Goal: Task Accomplishment & Management: Use online tool/utility

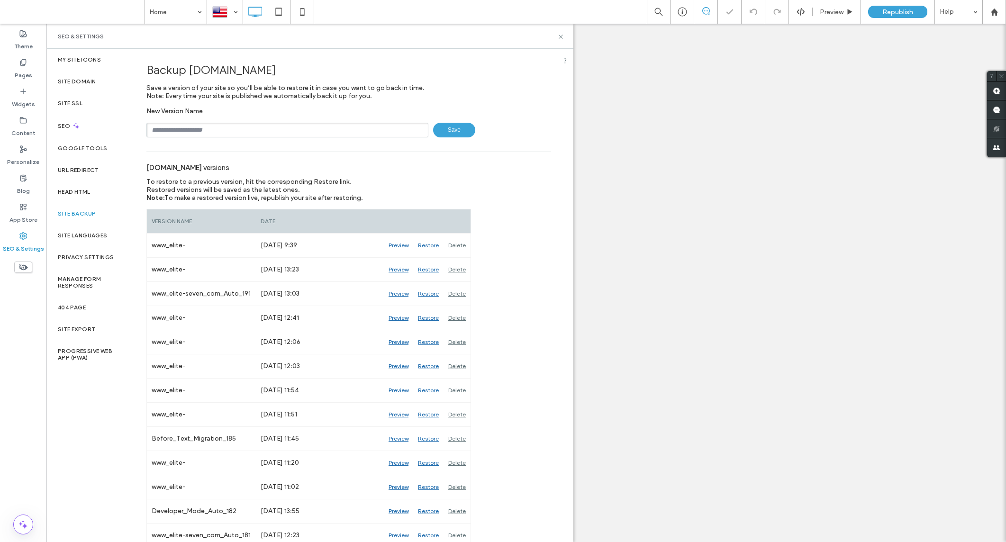
type input "**********"
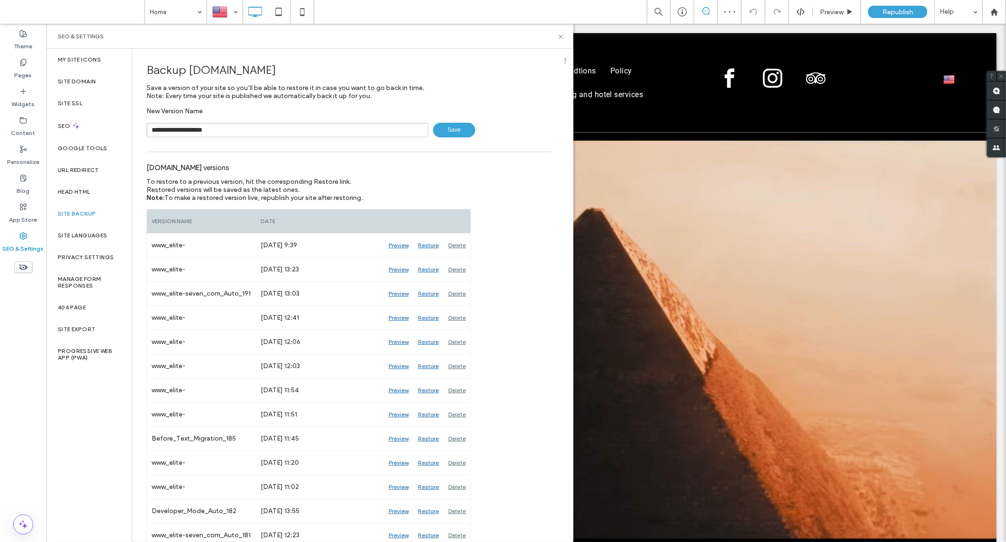
click at [463, 135] on span "Save" at bounding box center [454, 130] width 42 height 15
click at [559, 36] on icon at bounding box center [560, 36] width 7 height 7
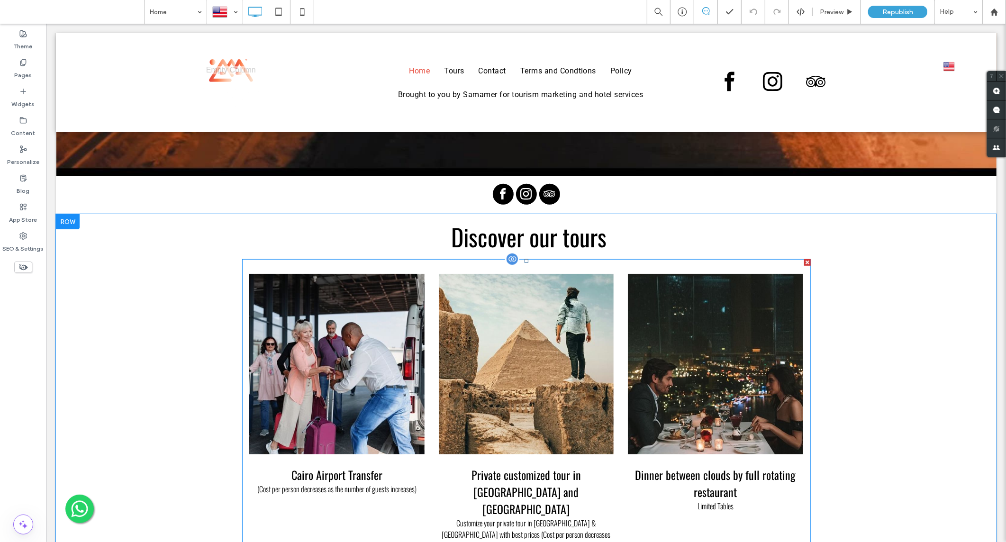
scroll to position [368, 0]
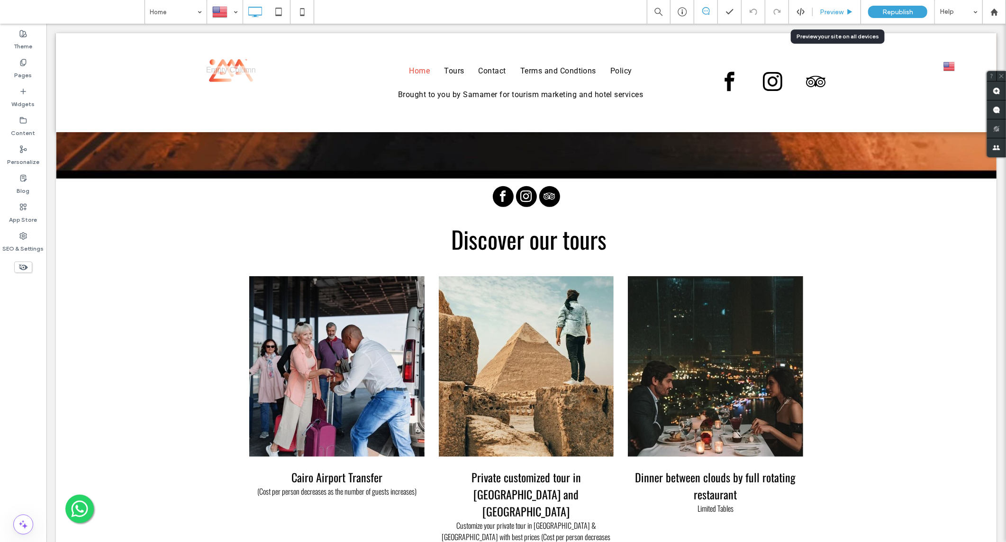
click at [824, 17] on div "Preview" at bounding box center [836, 12] width 48 height 24
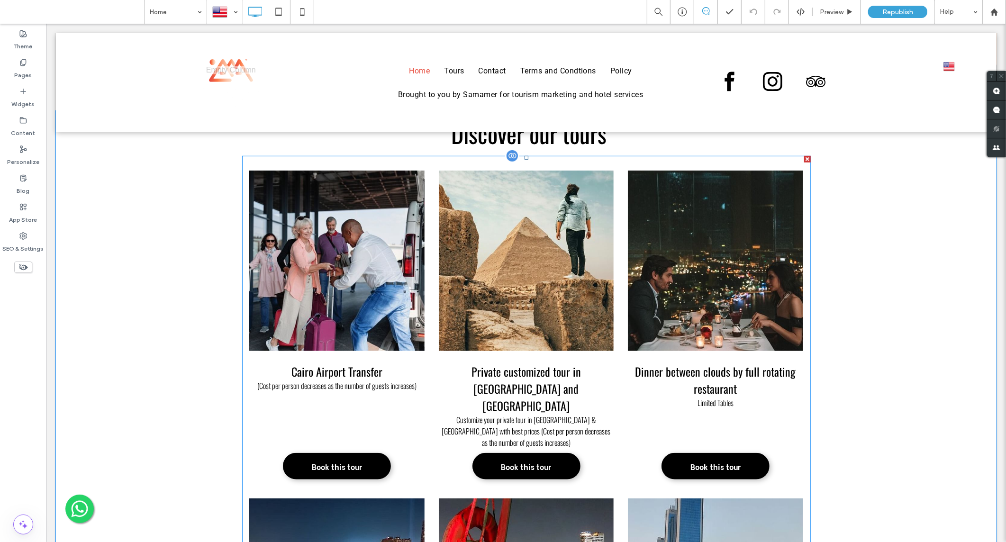
scroll to position [421, 0]
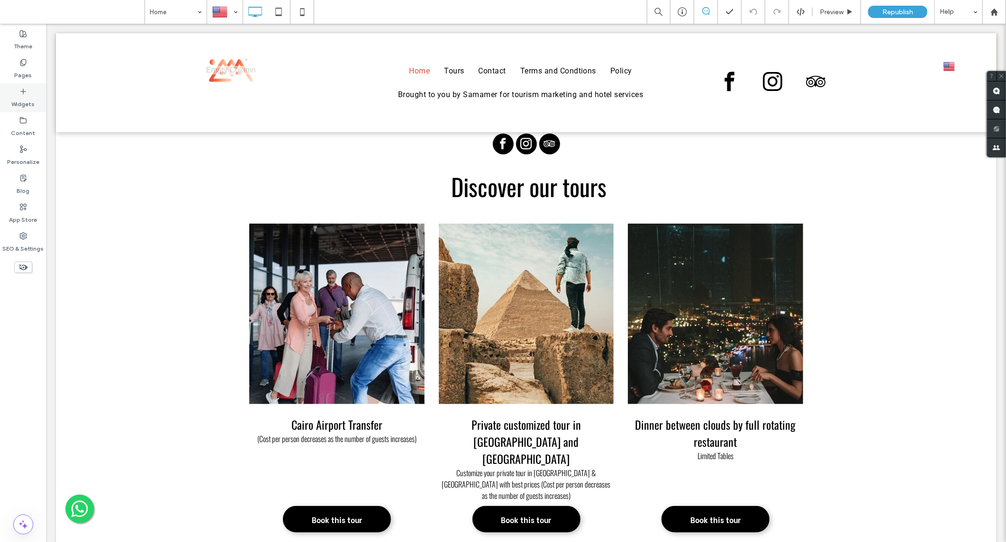
click at [25, 99] on label "Widgets" at bounding box center [23, 101] width 23 height 13
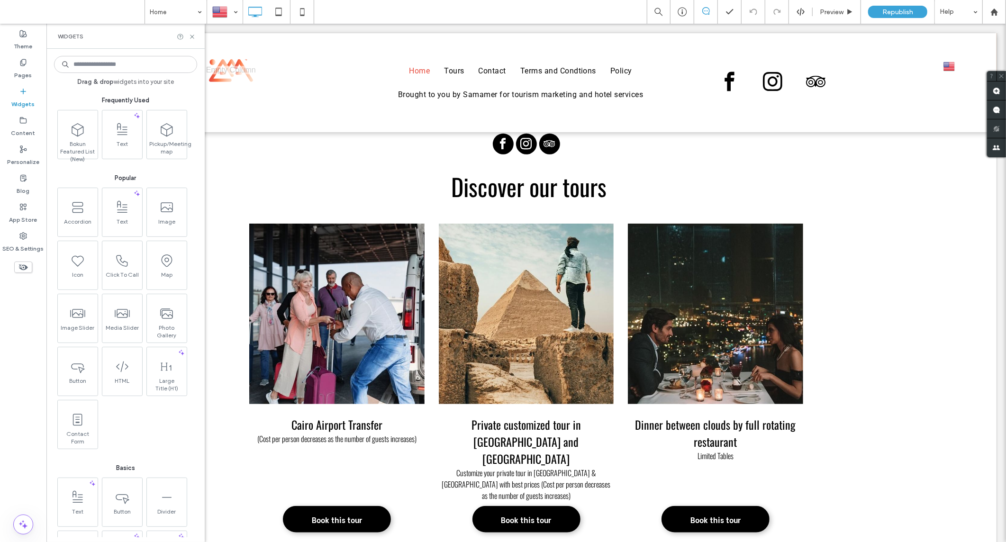
click at [25, 99] on label "Widgets" at bounding box center [23, 101] width 23 height 13
click at [27, 72] on label "Pages" at bounding box center [24, 72] width 18 height 13
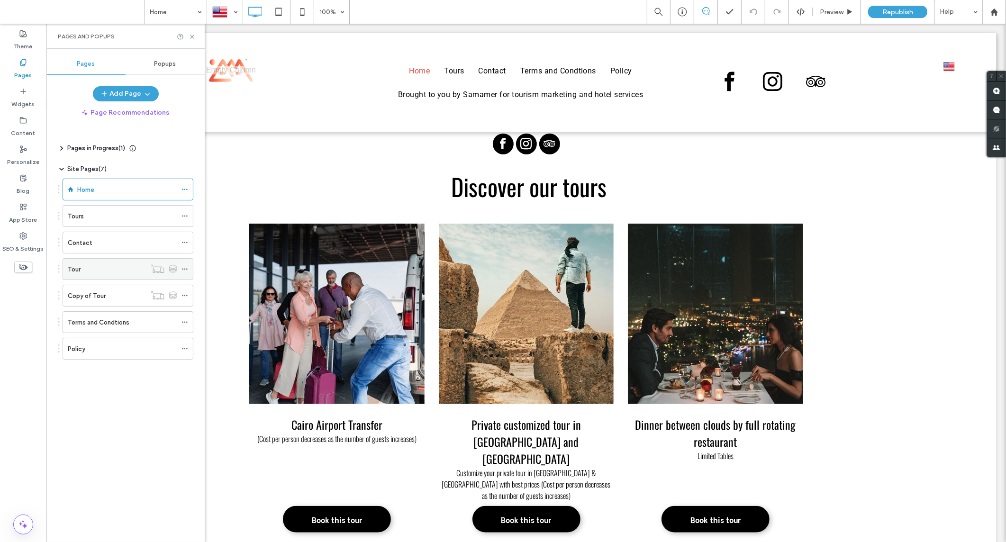
click at [116, 271] on div "Tour" at bounding box center [107, 269] width 78 height 10
click at [191, 38] on div at bounding box center [503, 271] width 1006 height 542
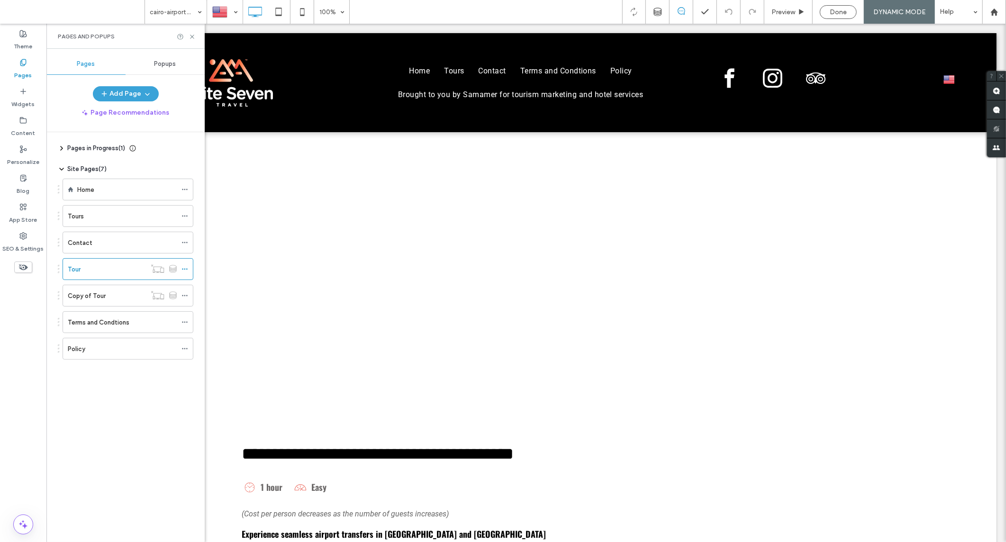
scroll to position [0, 0]
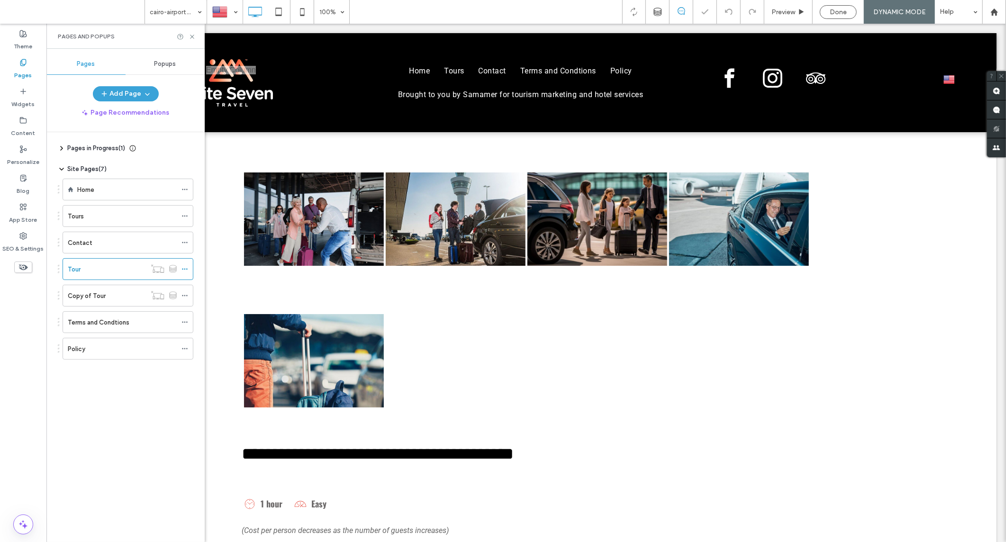
click at [191, 39] on icon at bounding box center [192, 36] width 7 height 7
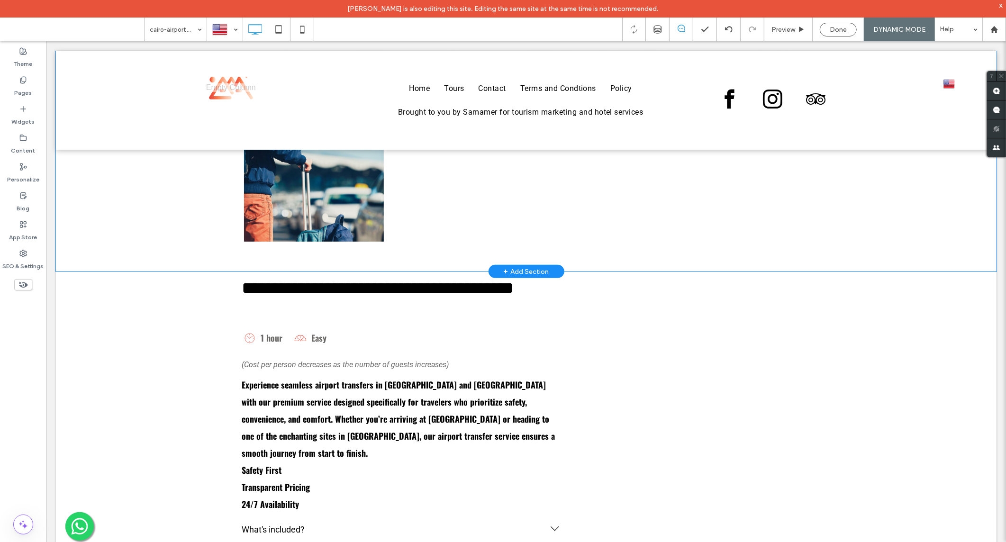
scroll to position [210, 0]
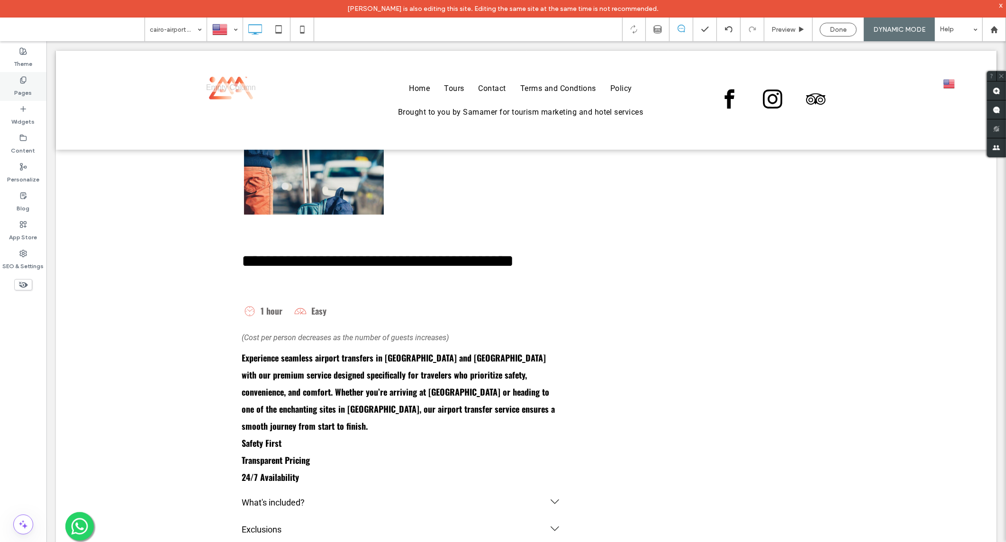
click at [27, 93] on label "Pages" at bounding box center [24, 90] width 18 height 13
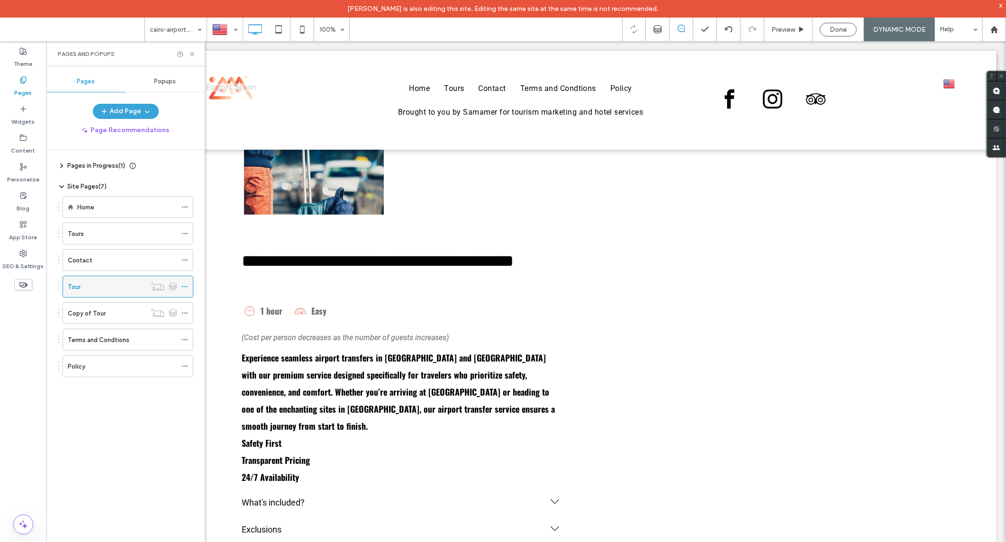
click at [95, 281] on div "Tour" at bounding box center [107, 286] width 78 height 21
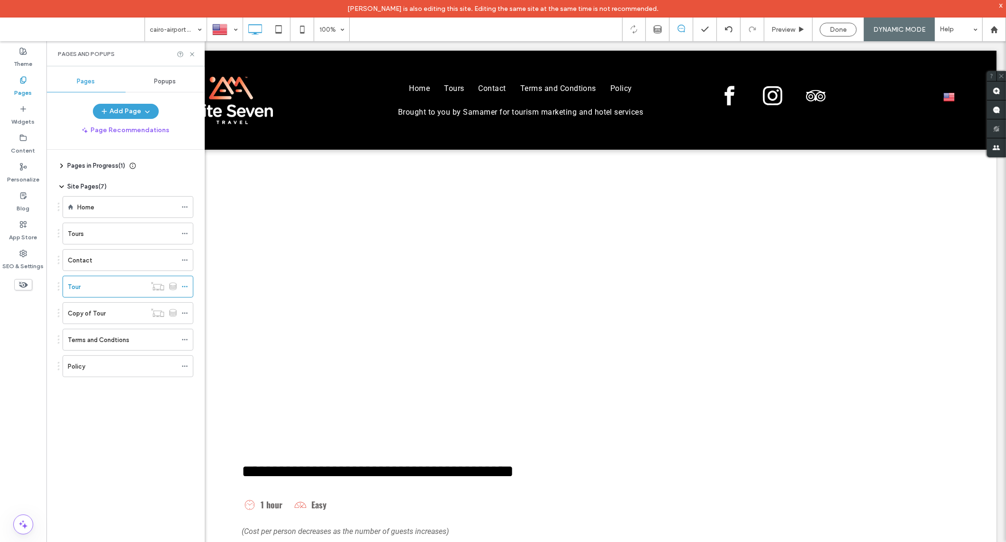
scroll to position [0, 0]
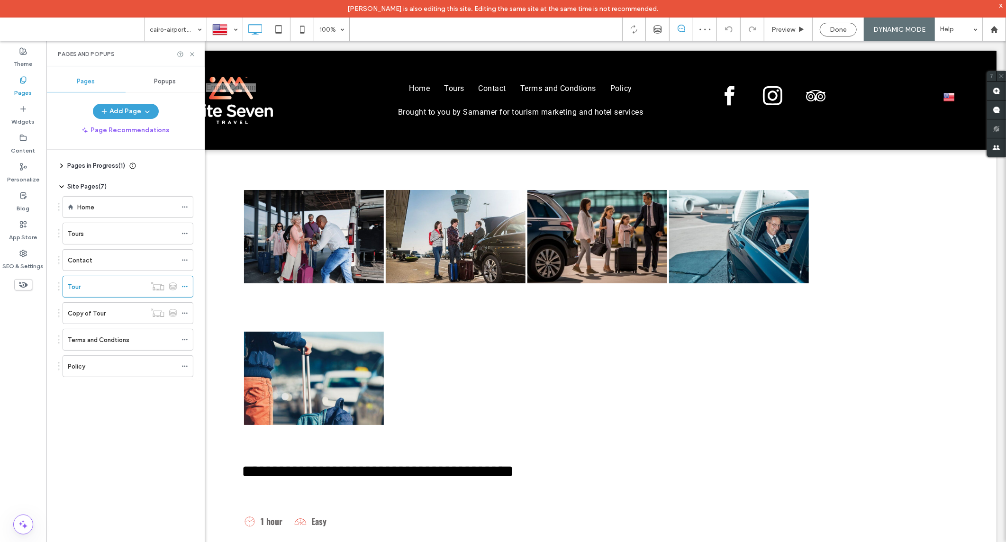
click at [22, 84] on label "Pages" at bounding box center [24, 90] width 18 height 13
click at [70, 203] on div "Home" at bounding box center [128, 207] width 131 height 22
click at [191, 55] on icon at bounding box center [192, 54] width 7 height 7
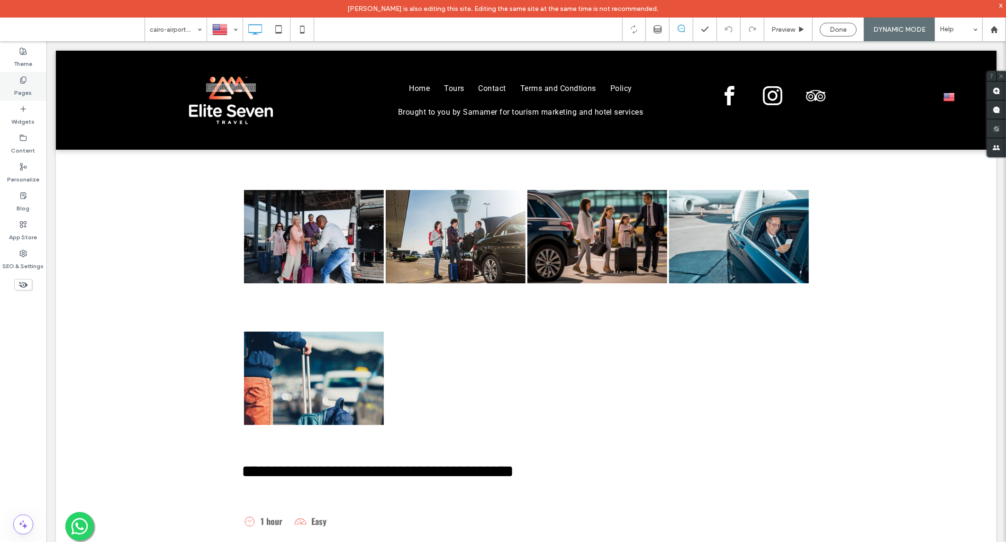
click at [24, 94] on label "Pages" at bounding box center [24, 90] width 18 height 13
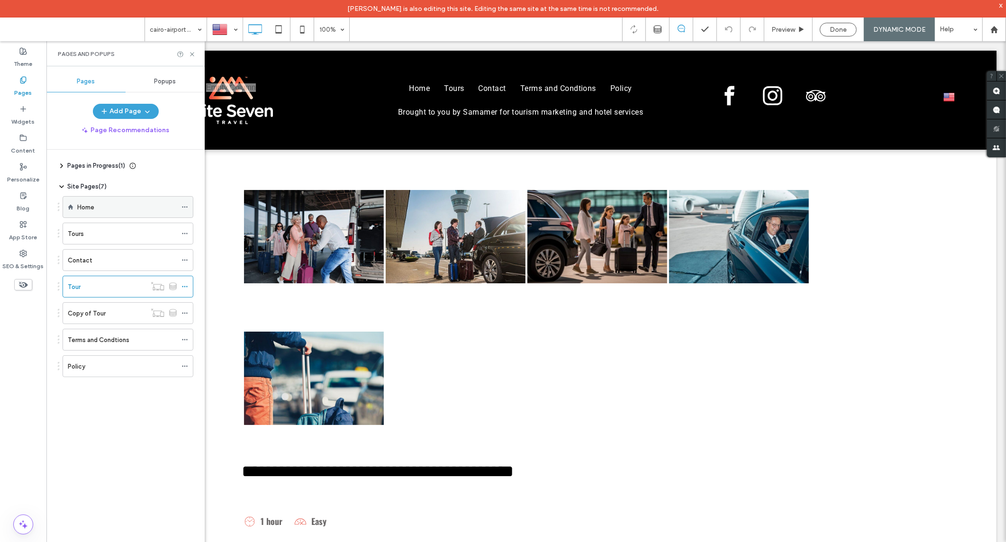
click at [99, 207] on div "Home" at bounding box center [126, 207] width 99 height 10
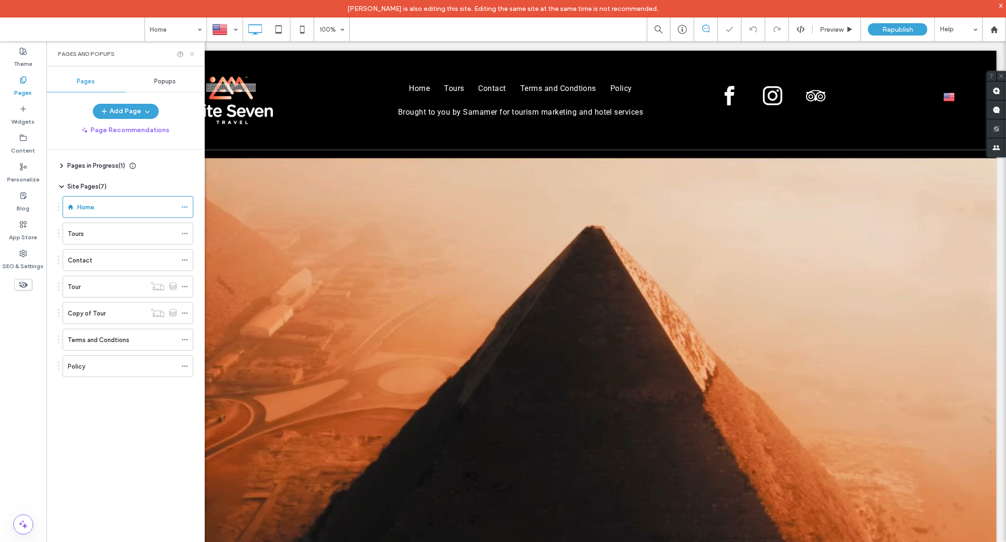
click at [191, 55] on icon at bounding box center [192, 54] width 7 height 7
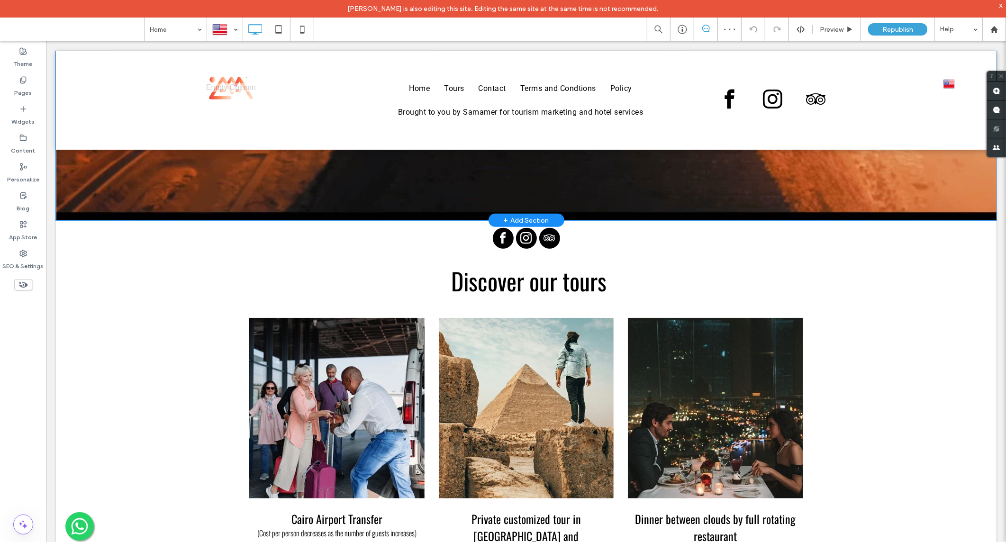
scroll to position [474, 0]
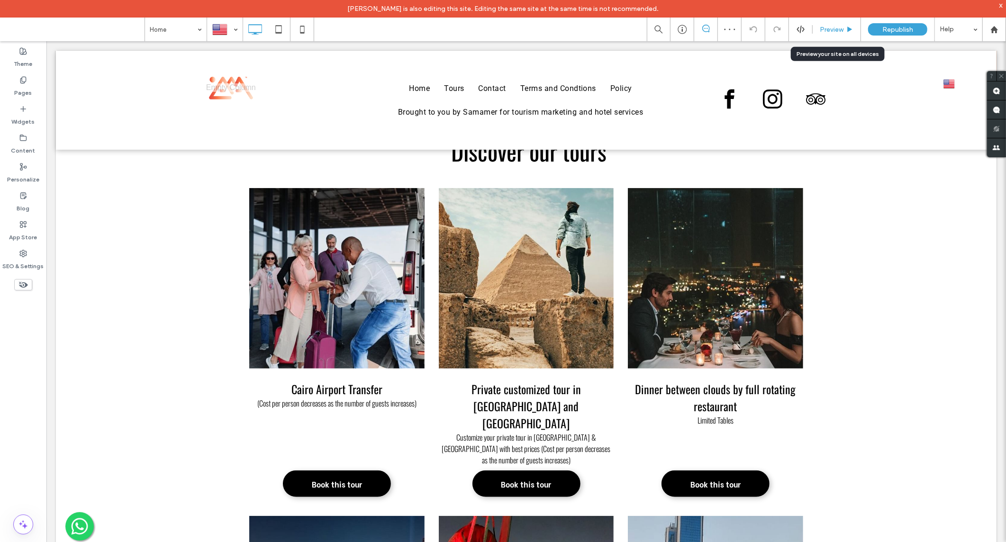
click at [831, 30] on span "Preview" at bounding box center [831, 30] width 24 height 8
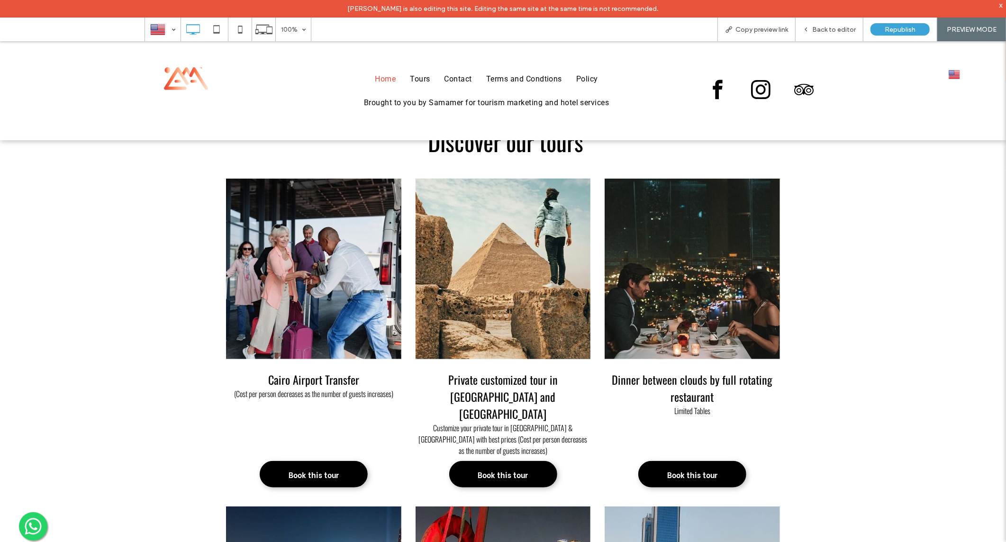
click at [517, 303] on span at bounding box center [503, 268] width 184 height 189
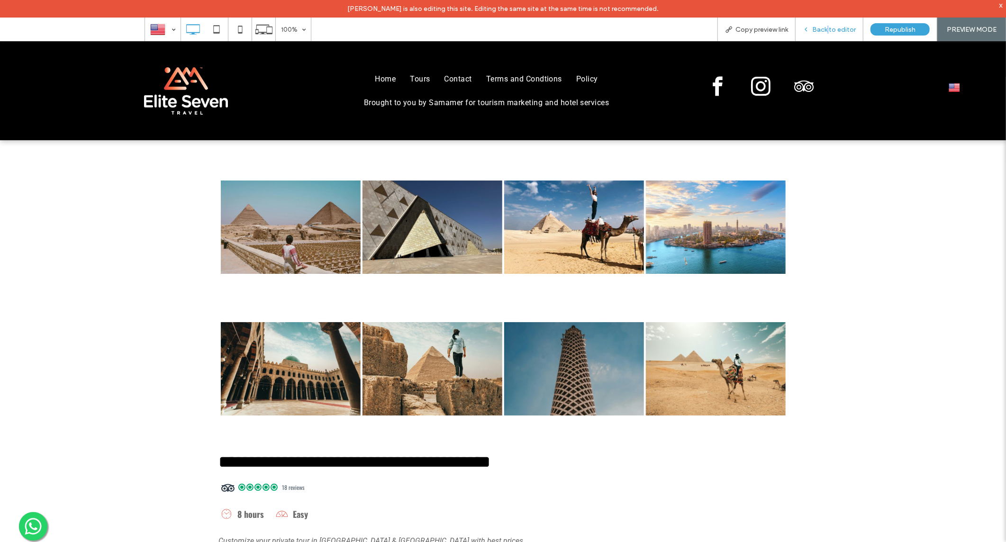
click at [830, 32] on span "Back to editor" at bounding box center [834, 30] width 44 height 8
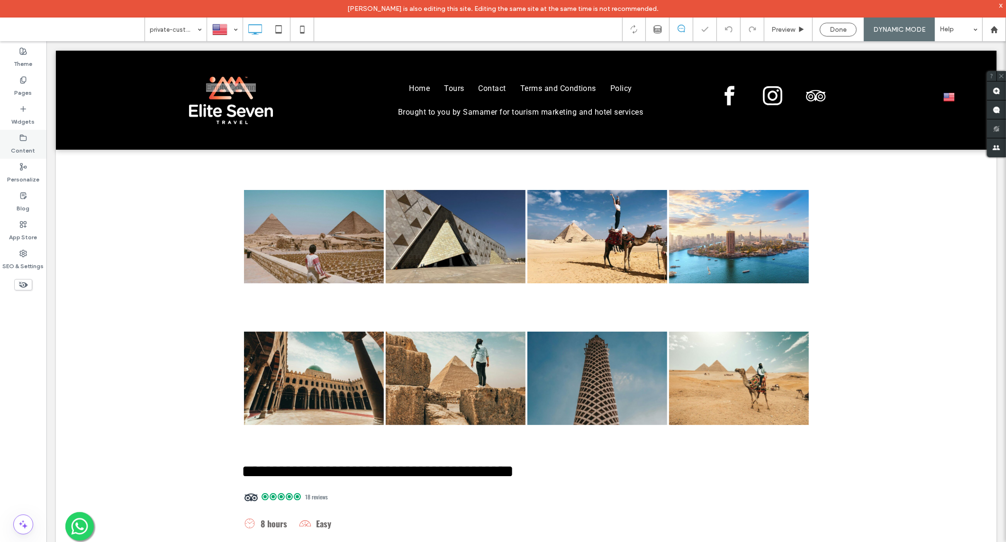
click at [22, 146] on label "Content" at bounding box center [23, 148] width 24 height 13
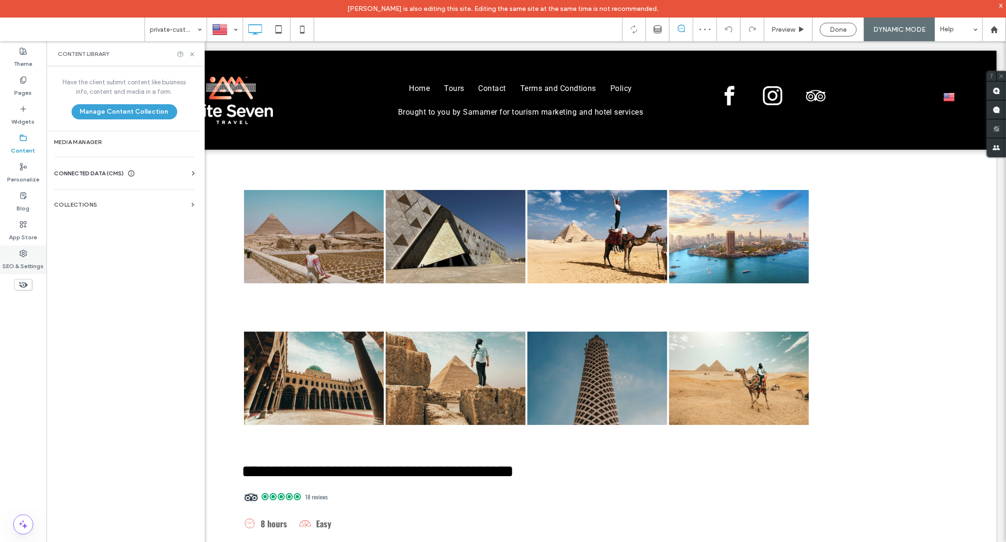
click at [17, 268] on label "SEO & Settings" at bounding box center [23, 263] width 41 height 13
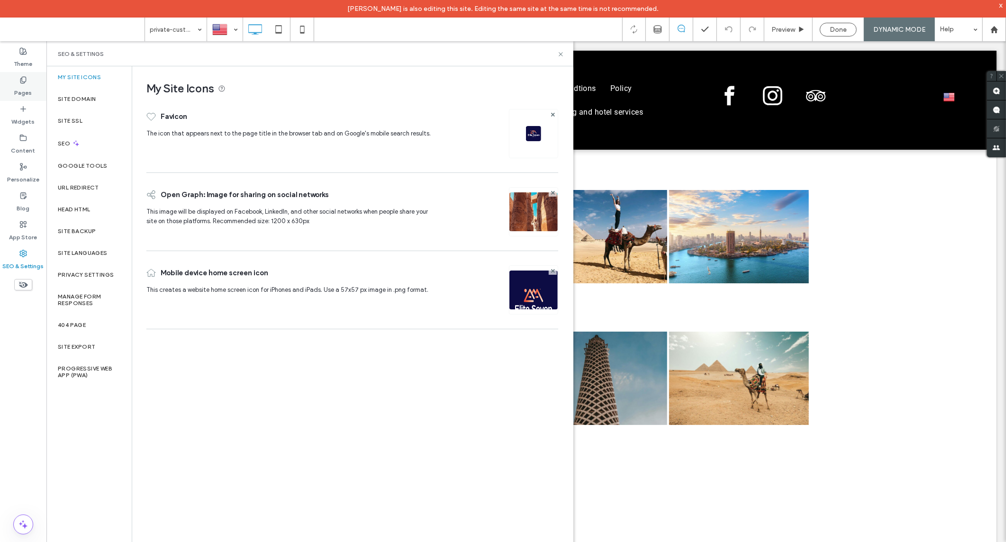
click at [20, 86] on label "Pages" at bounding box center [24, 90] width 18 height 13
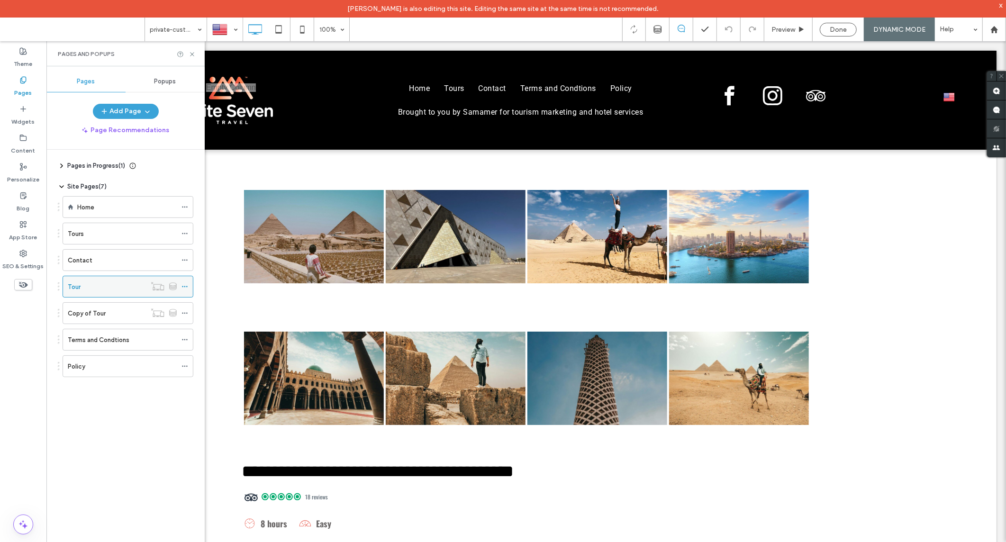
click at [153, 294] on div "Tour" at bounding box center [128, 287] width 131 height 22
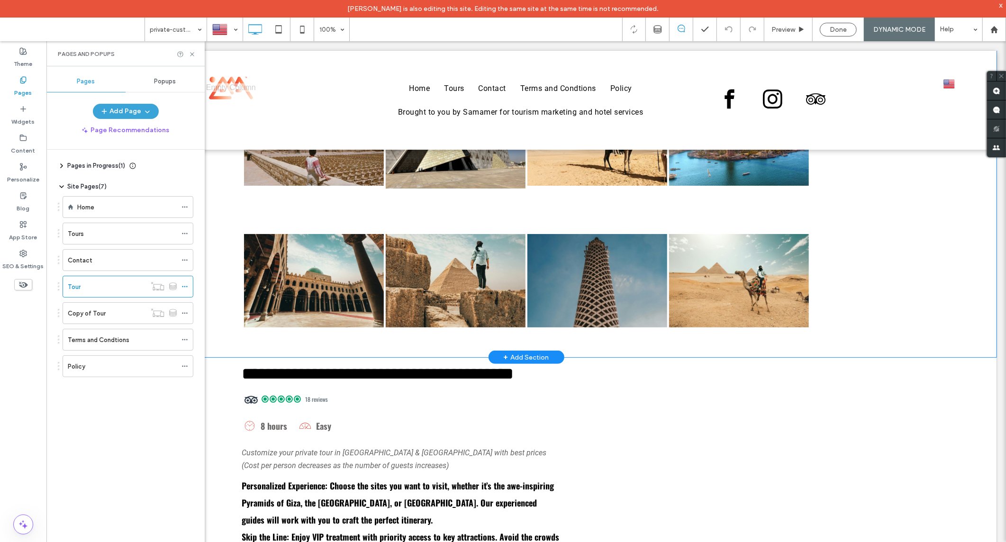
scroll to position [210, 0]
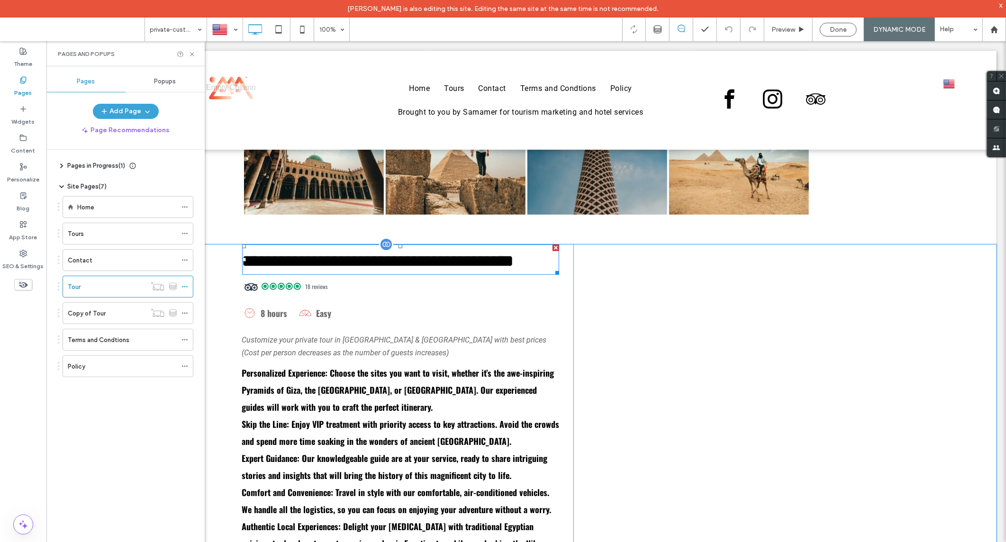
click at [379, 252] on span "**********" at bounding box center [378, 260] width 272 height 17
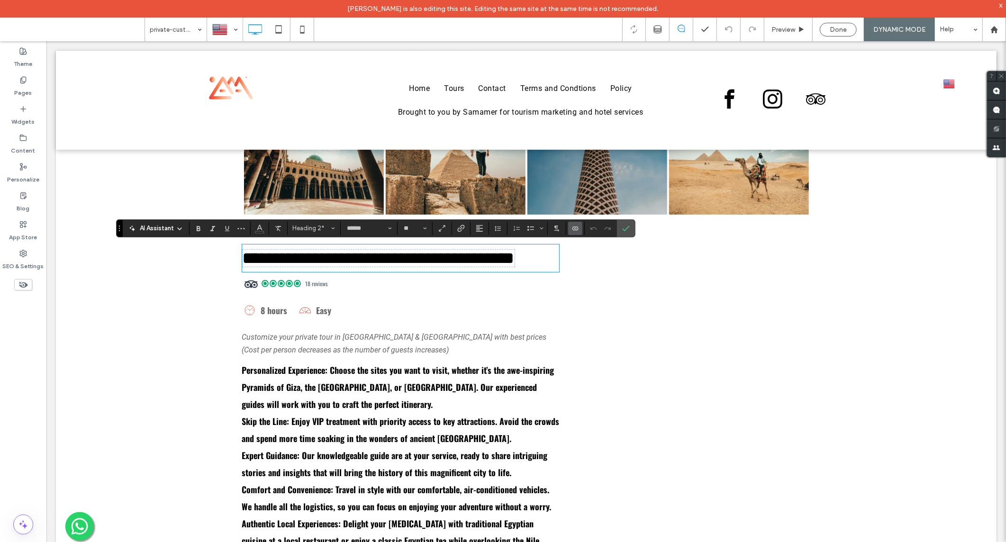
click at [574, 227] on icon "Connect To Data" at bounding box center [575, 229] width 8 height 8
click at [600, 187] on span "Edit Content" at bounding box center [594, 186] width 37 height 9
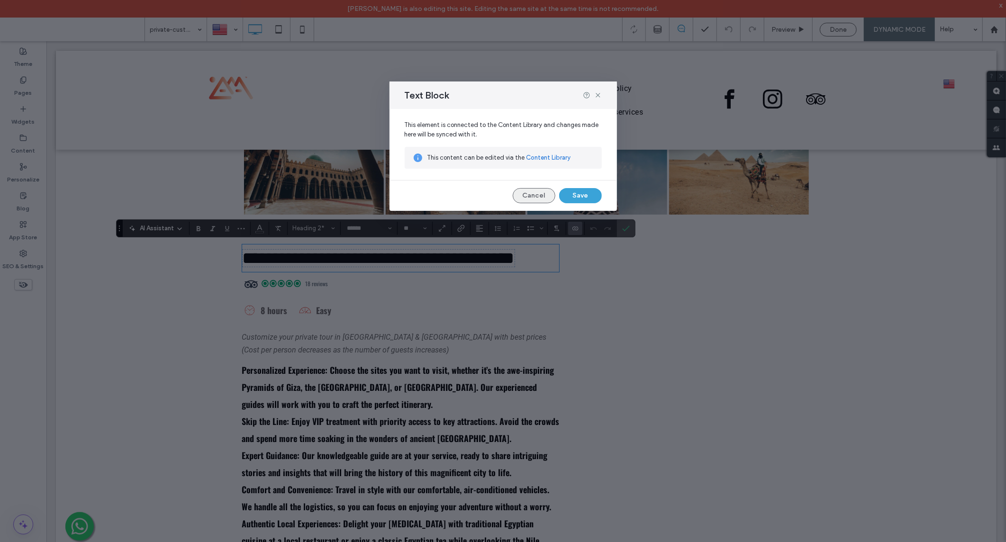
click at [535, 198] on button "Cancel" at bounding box center [533, 195] width 43 height 15
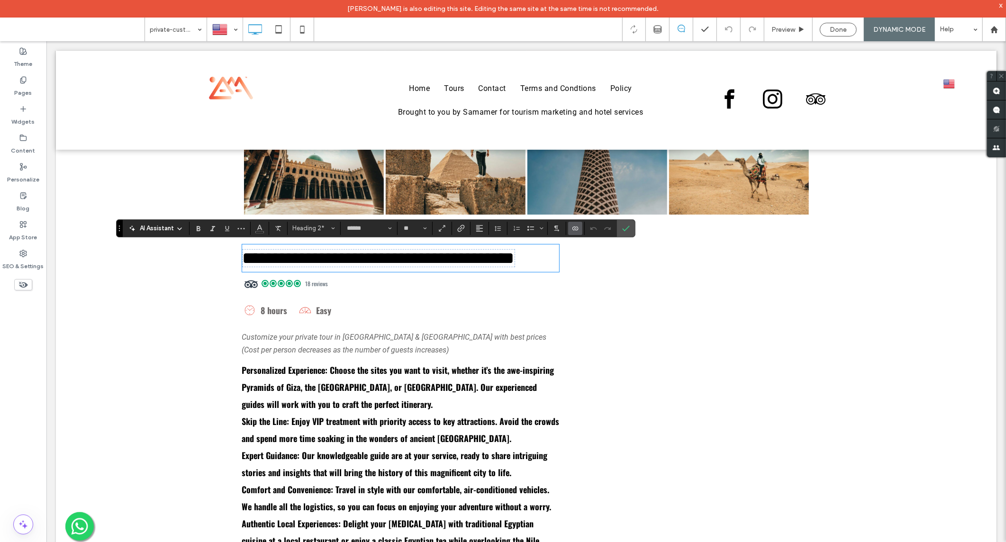
click at [572, 229] on icon "Connect To Data" at bounding box center [575, 229] width 8 height 8
click at [605, 163] on div "Change Connection" at bounding box center [611, 169] width 84 height 18
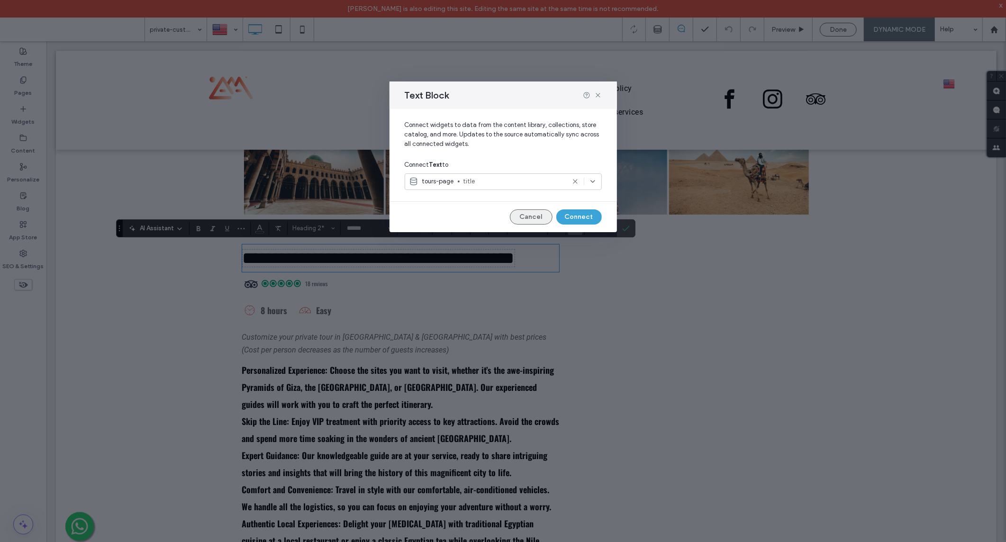
drag, startPoint x: 545, startPoint y: 216, endPoint x: 544, endPoint y: 198, distance: 18.0
click at [545, 216] on button "Cancel" at bounding box center [531, 216] width 43 height 15
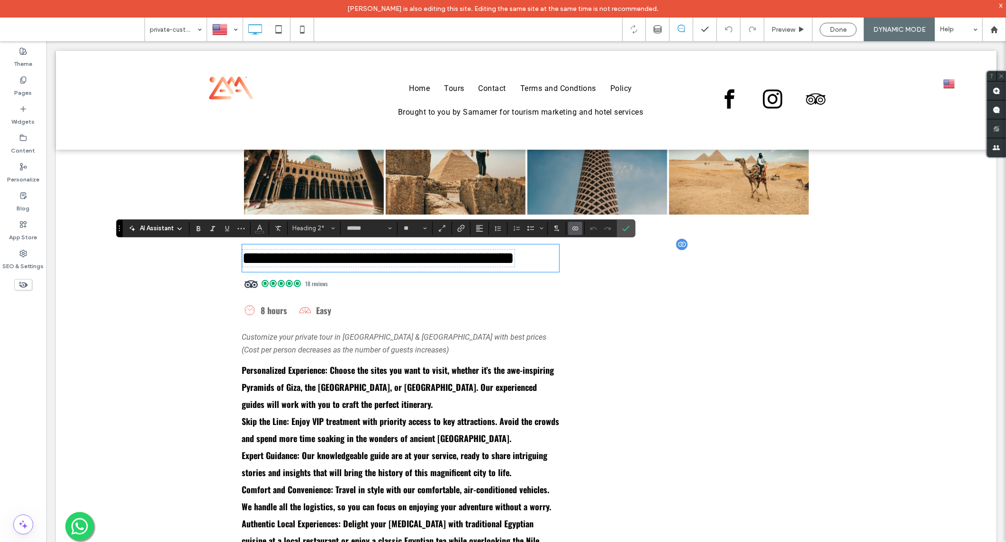
click at [677, 244] on div at bounding box center [681, 244] width 14 height 14
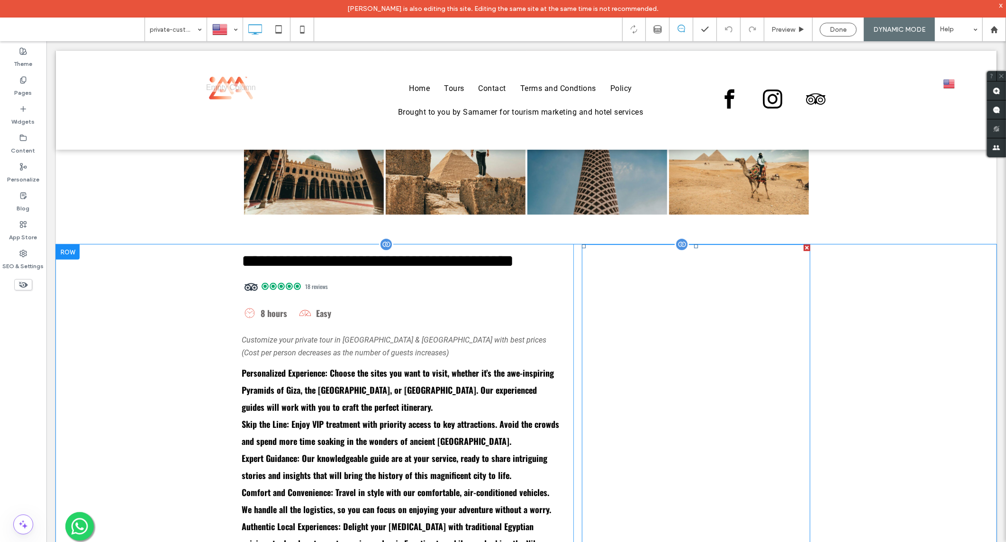
click at [677, 243] on div at bounding box center [681, 244] width 14 height 14
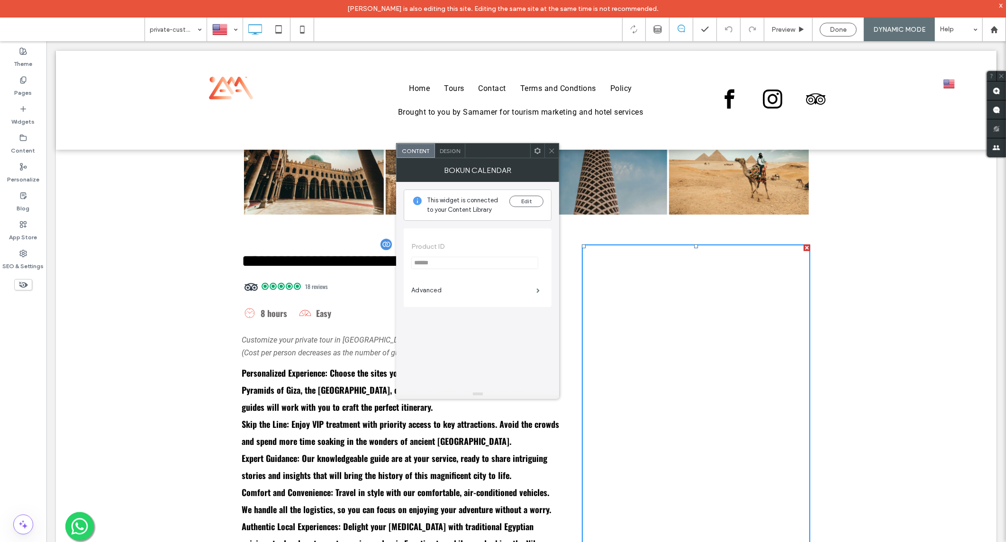
click at [537, 150] on icon at bounding box center [537, 150] width 7 height 7
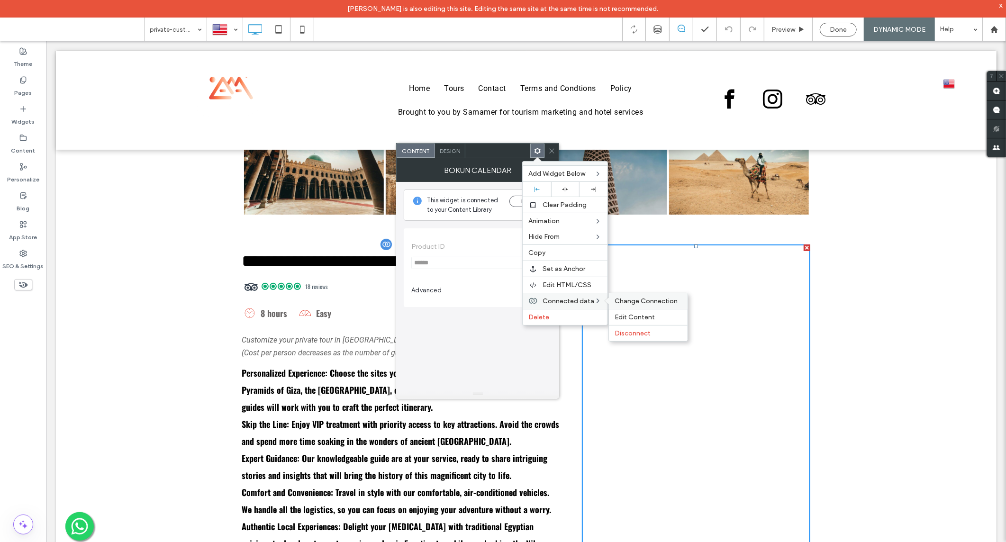
click at [626, 302] on span "Change Connection" at bounding box center [645, 301] width 63 height 8
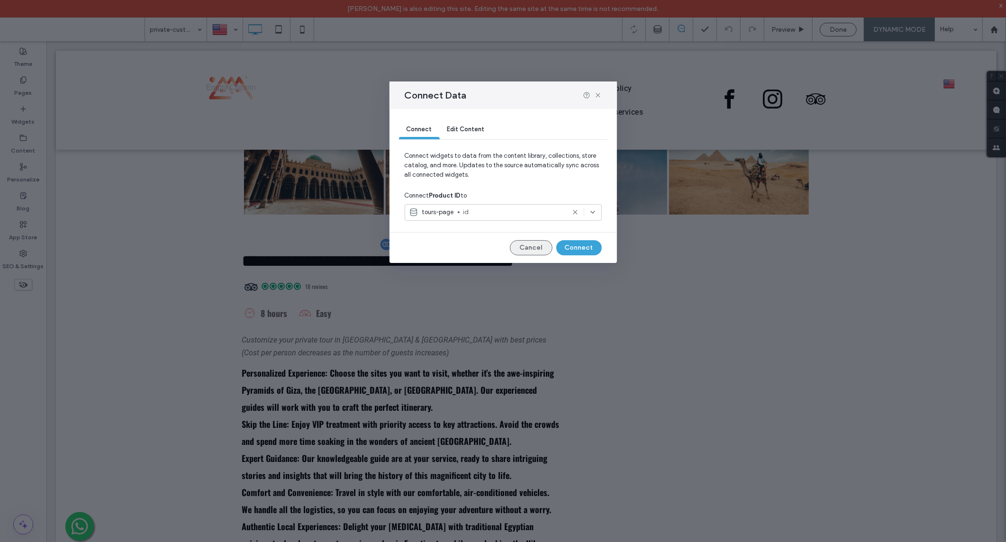
click at [522, 243] on button "Cancel" at bounding box center [531, 247] width 43 height 15
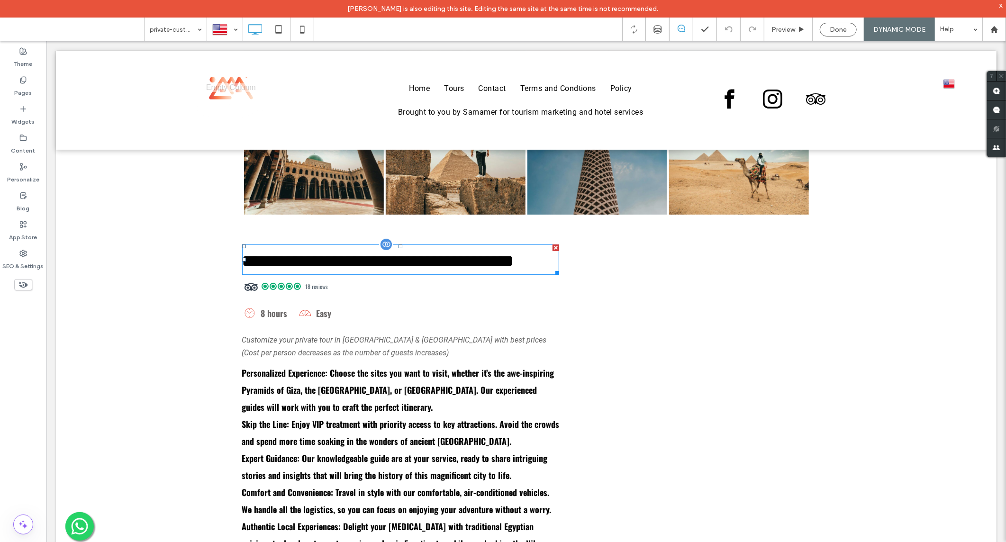
click at [384, 252] on span "**********" at bounding box center [378, 260] width 272 height 17
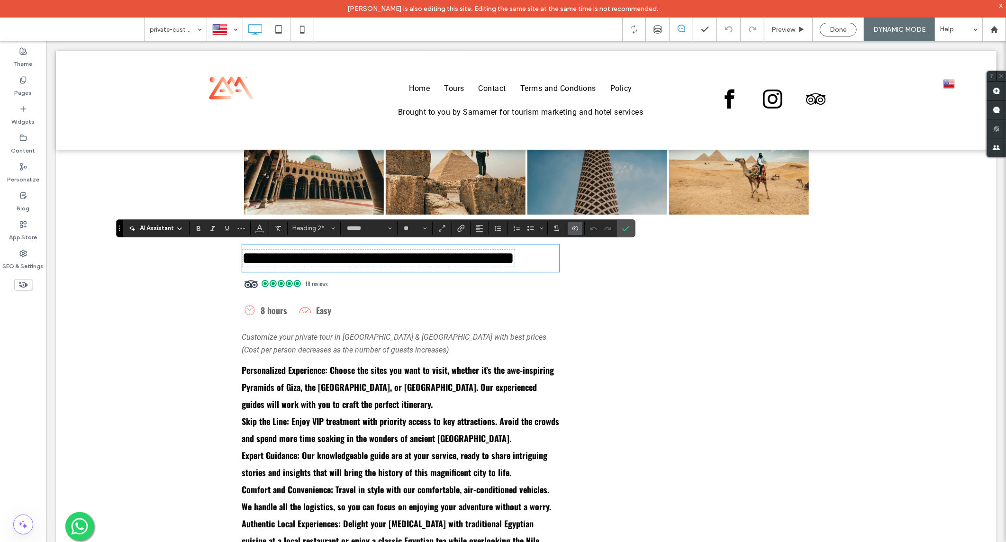
click at [575, 225] on icon "Connect To Data" at bounding box center [575, 229] width 8 height 8
click at [592, 169] on span "Change Connection" at bounding box center [604, 168] width 56 height 9
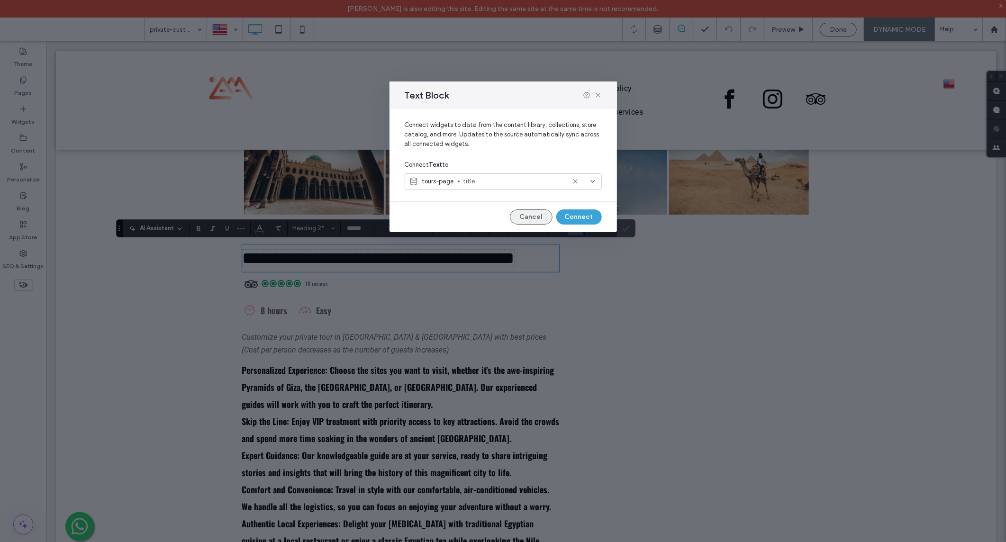
click at [548, 219] on button "Cancel" at bounding box center [531, 216] width 43 height 15
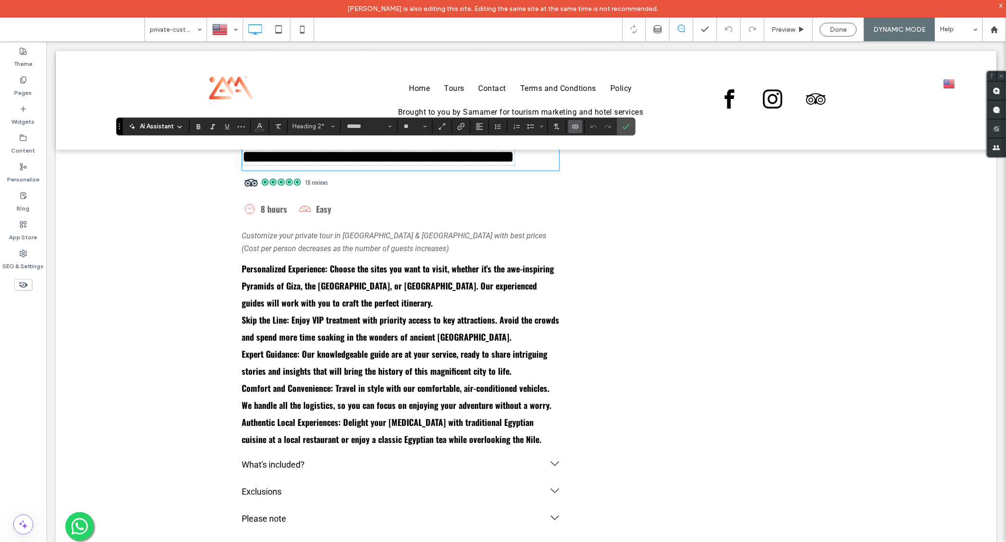
scroll to position [421, 0]
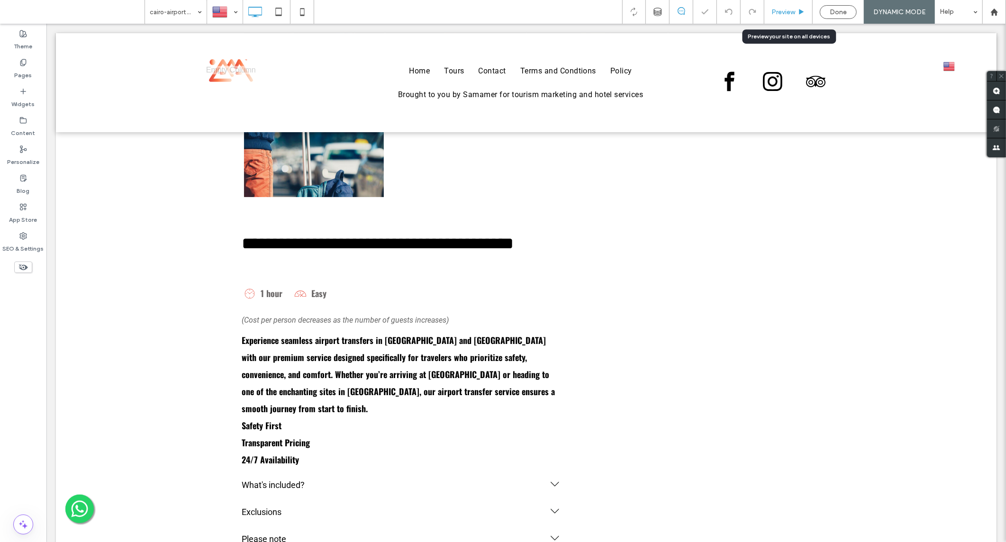
click at [788, 16] on div "Preview" at bounding box center [788, 12] width 48 height 24
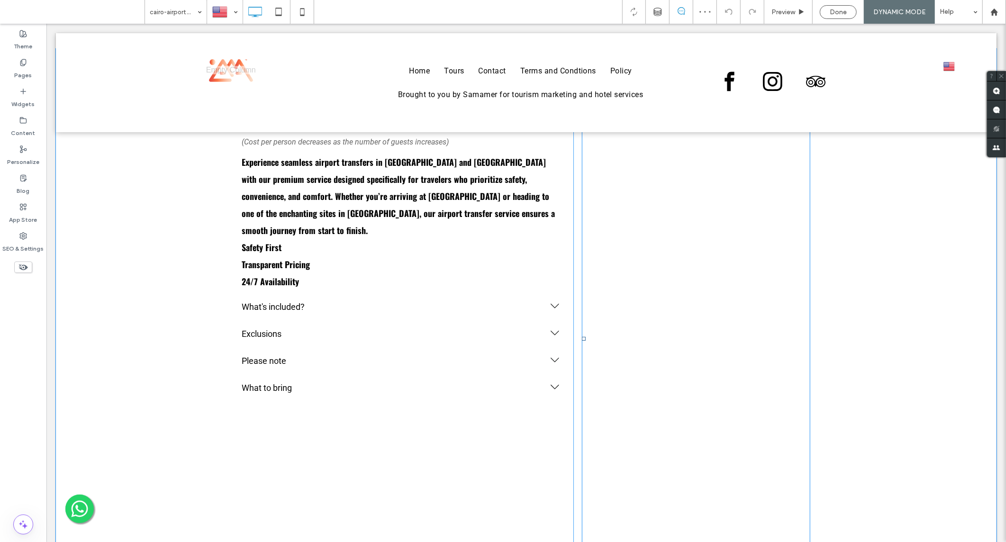
scroll to position [421, 0]
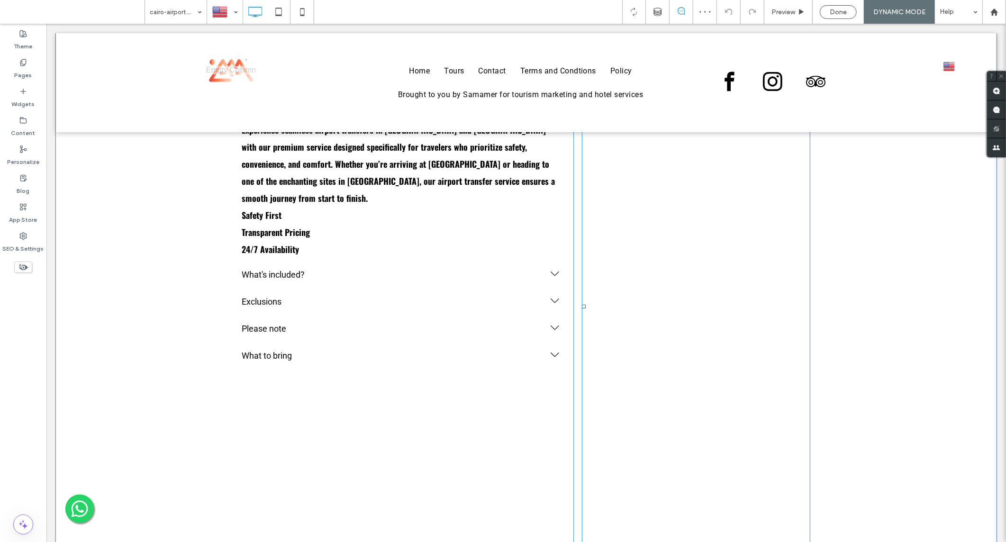
click at [722, 331] on span at bounding box center [695, 305] width 228 height 579
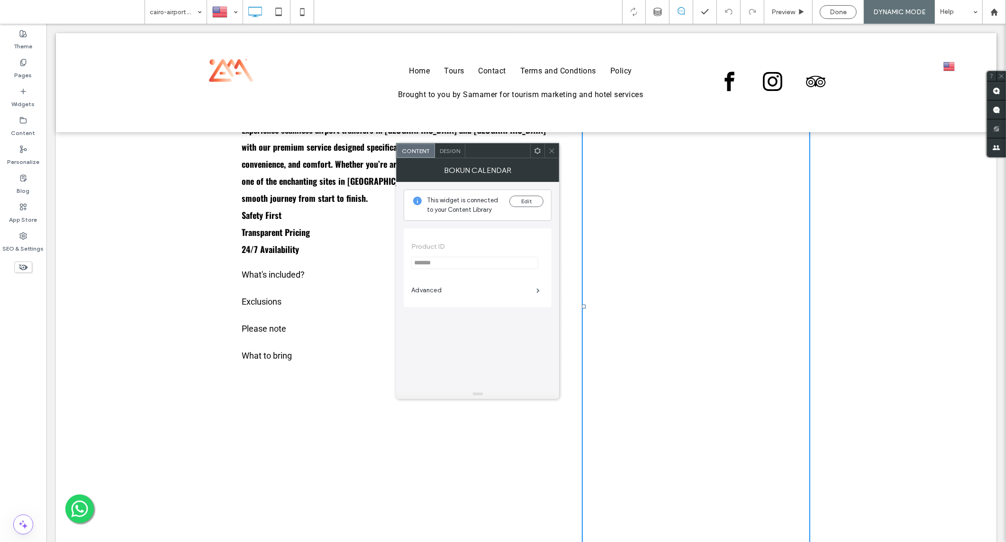
click at [549, 162] on div "Bokun Calendar" at bounding box center [477, 170] width 163 height 24
click at [549, 155] on span at bounding box center [551, 151] width 7 height 14
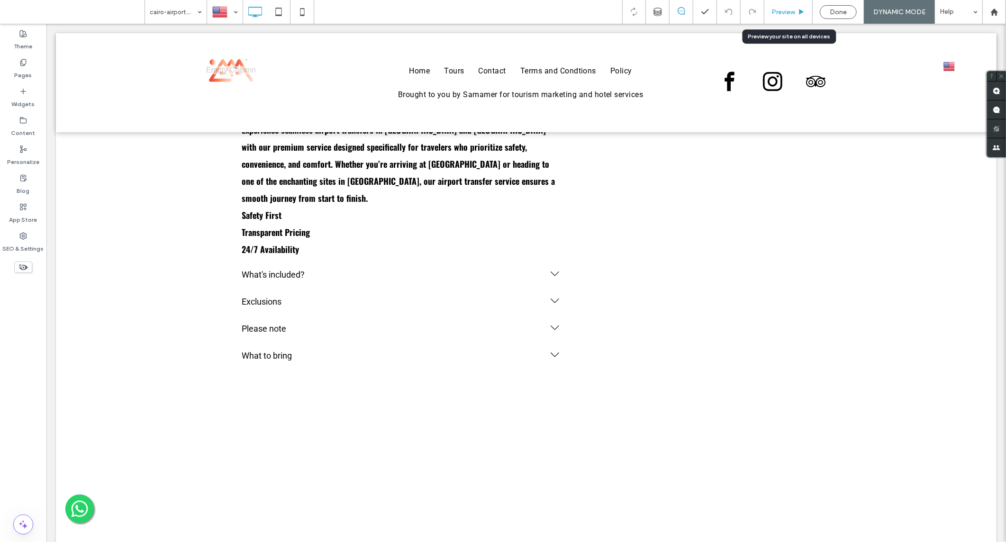
click at [788, 17] on div "Preview" at bounding box center [788, 12] width 48 height 24
click at [774, 11] on span "Preview" at bounding box center [783, 12] width 24 height 8
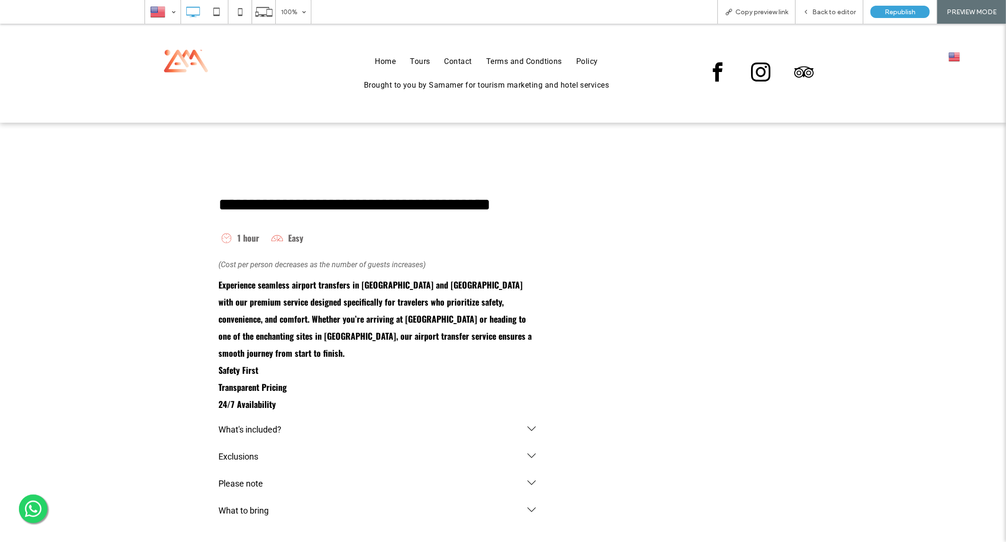
scroll to position [263, 0]
